Goal: Find contact information: Find contact information

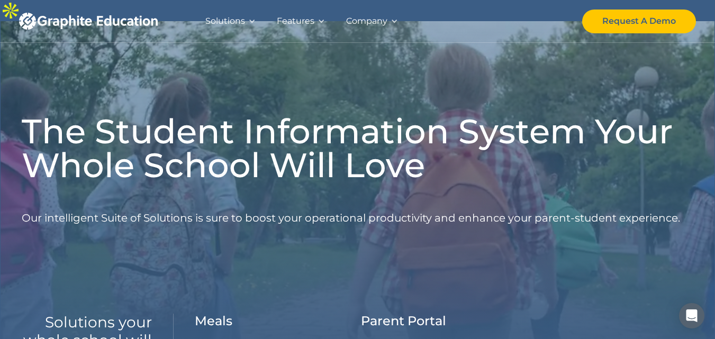
click at [367, 21] on div "Company" at bounding box center [366, 21] width 41 height 15
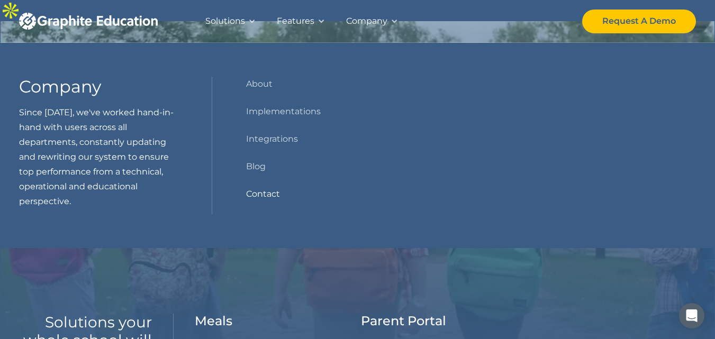
click at [261, 189] on link "Contact" at bounding box center [263, 194] width 34 height 15
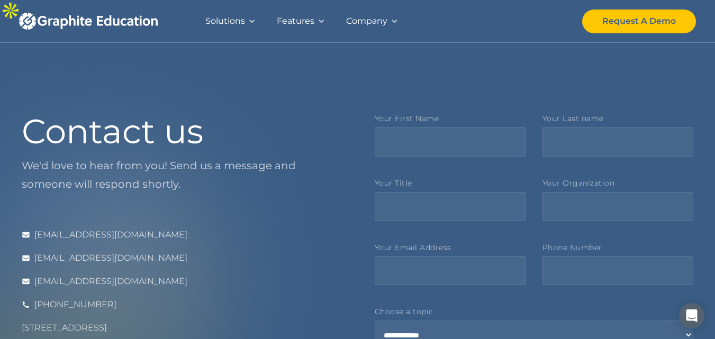
click at [376, 21] on div "Company" at bounding box center [366, 21] width 41 height 15
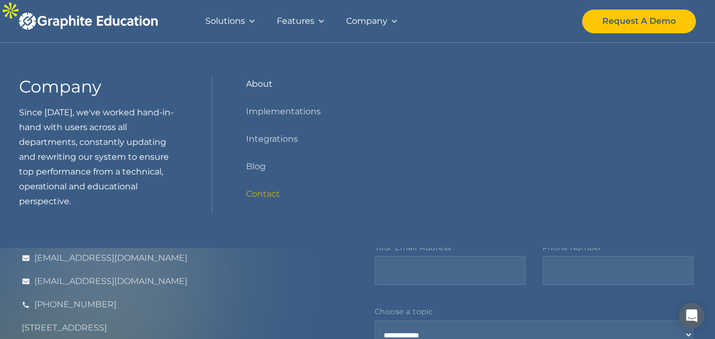
click at [272, 87] on link "About" at bounding box center [259, 84] width 26 height 15
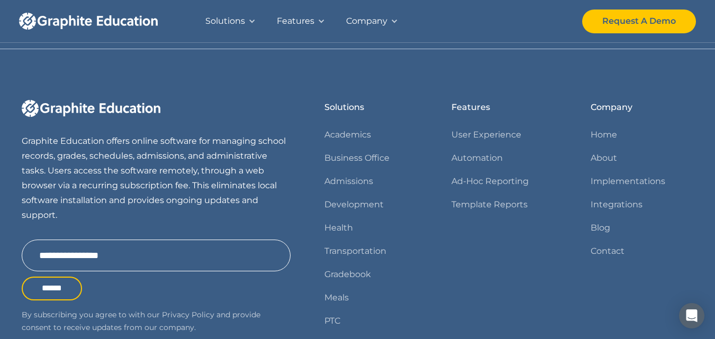
scroll to position [905, 0]
